Goal: Communication & Community: Connect with others

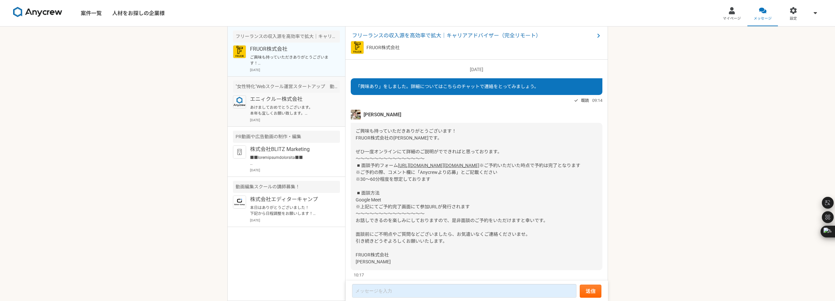
click at [289, 108] on p "あけましておめでとうございます。 本年も宜しくお願い致します。 又、何かございましたら お声掛け下さい。 45VF [PERSON_NAME]" at bounding box center [290, 111] width 81 height 12
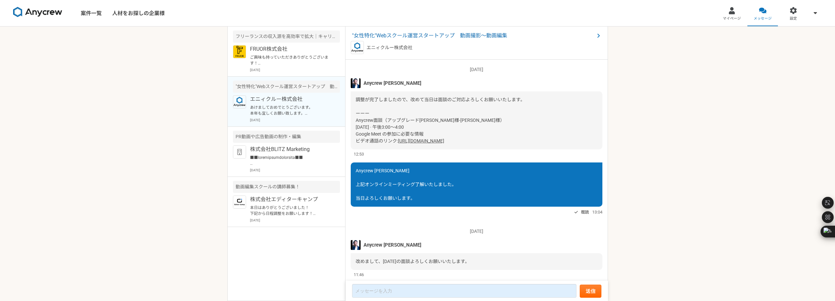
scroll to position [564, 0]
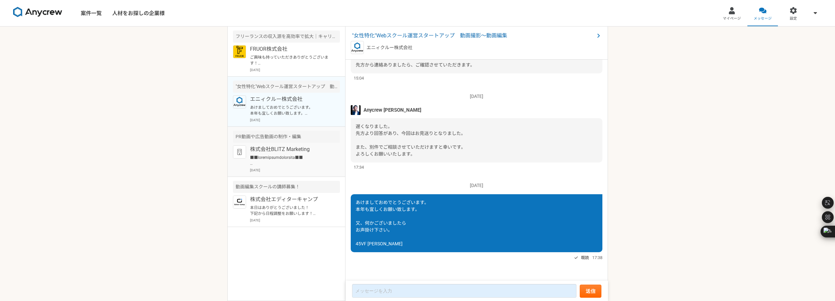
click at [288, 147] on p "株式会社BLITZ Marketing" at bounding box center [290, 150] width 81 height 8
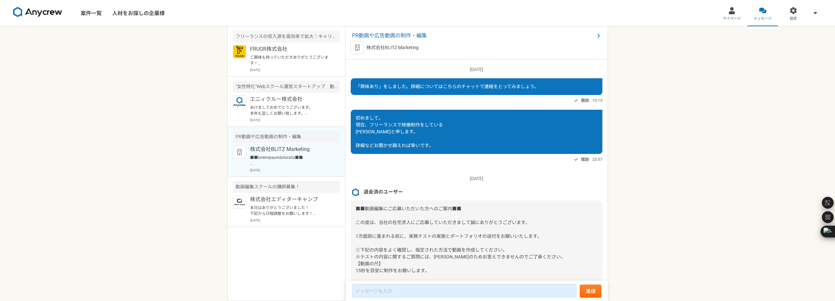
scroll to position [480, 0]
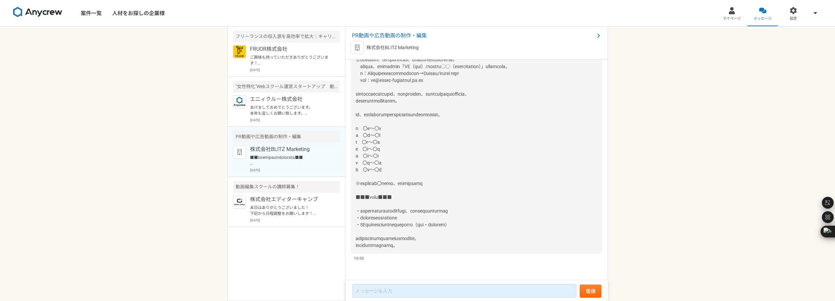
click at [287, 150] on p "株式会社BLITZ Marketing" at bounding box center [290, 150] width 81 height 8
click at [301, 108] on p "あけましておめでとうございます。 本年も宜しくお願い致します。 又、何かございましたら お声掛け下さい。 45VF [PERSON_NAME]" at bounding box center [290, 111] width 81 height 12
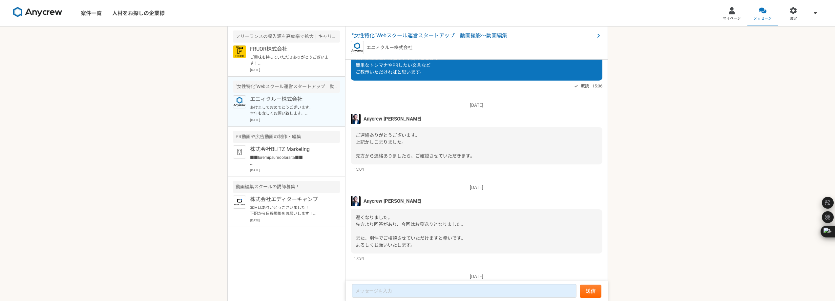
scroll to position [400, 0]
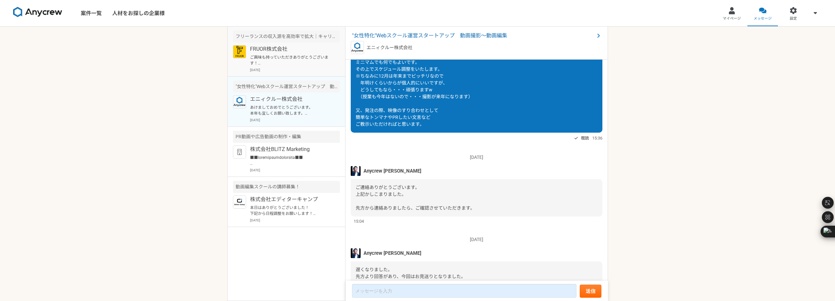
click at [287, 61] on p "ご興味も持っていただきありがとうございます！ FRUOR株式会社の[PERSON_NAME]です。 ぜひ一度オンラインにて詳細のご説明がでできればと思っており…" at bounding box center [290, 60] width 81 height 12
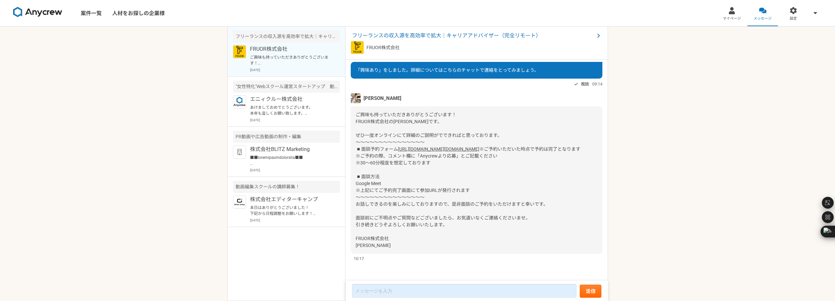
scroll to position [30, 0]
click at [283, 157] on p at bounding box center [290, 161] width 81 height 12
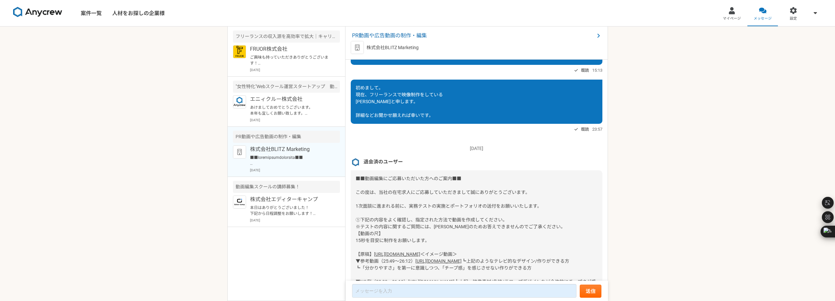
scroll to position [480, 0]
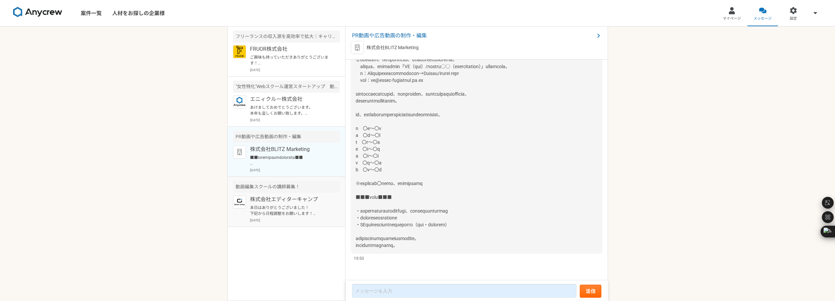
click at [293, 199] on p "株式会社エディターキャンプ" at bounding box center [290, 200] width 81 height 8
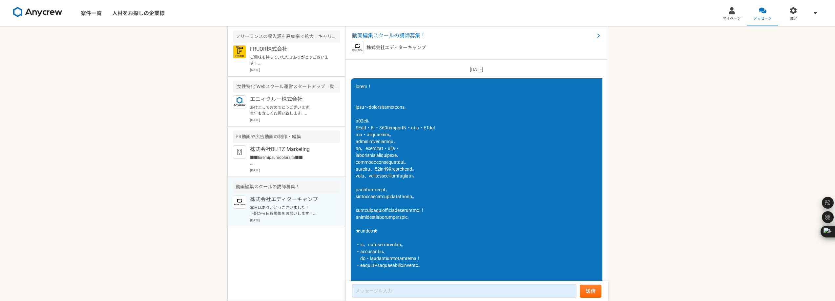
scroll to position [836, 0]
